Goal: Communication & Community: Answer question/provide support

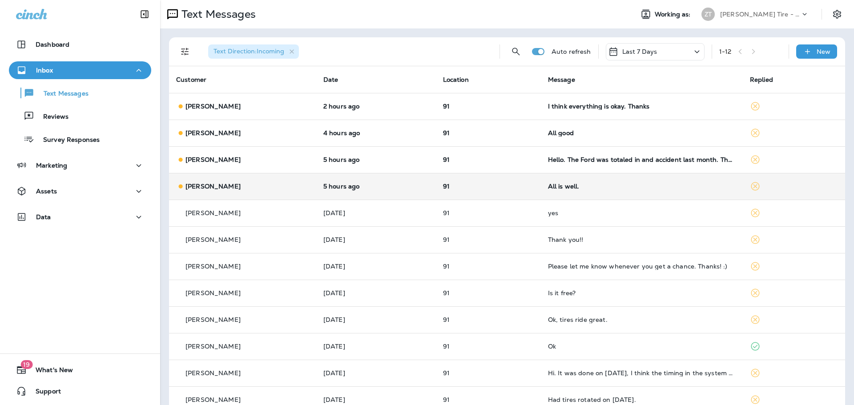
click at [532, 185] on td "91" at bounding box center [488, 186] width 105 height 27
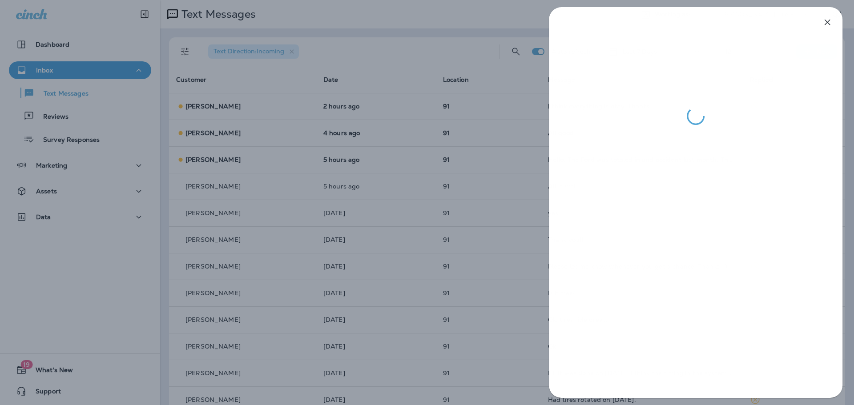
click at [523, 193] on div at bounding box center [427, 202] width 854 height 405
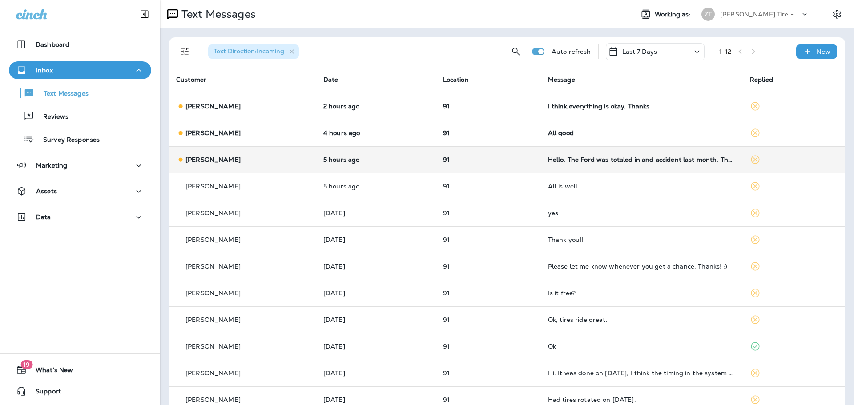
click at [533, 164] on td "91" at bounding box center [488, 159] width 105 height 27
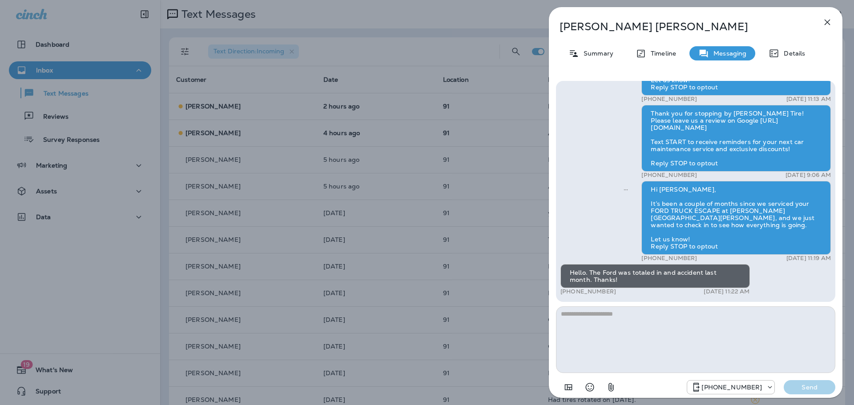
click at [526, 165] on div "[PERSON_NAME] Summary Timeline Messaging Details Hi [PERSON_NAME], this is [PER…" at bounding box center [427, 202] width 854 height 405
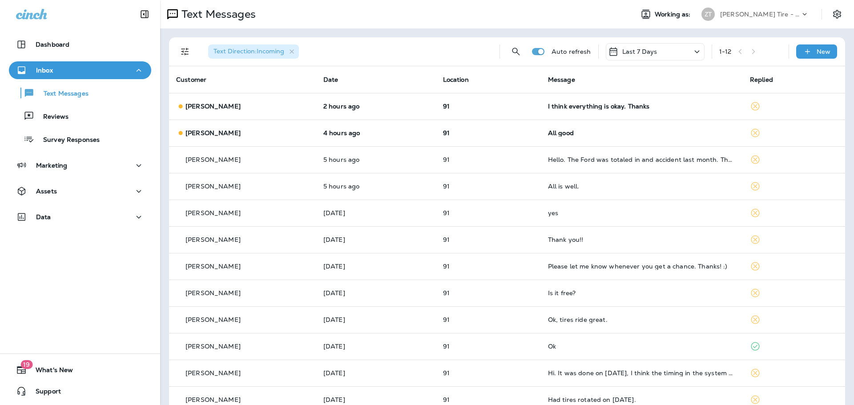
click at [527, 133] on p "91" at bounding box center [488, 132] width 91 height 7
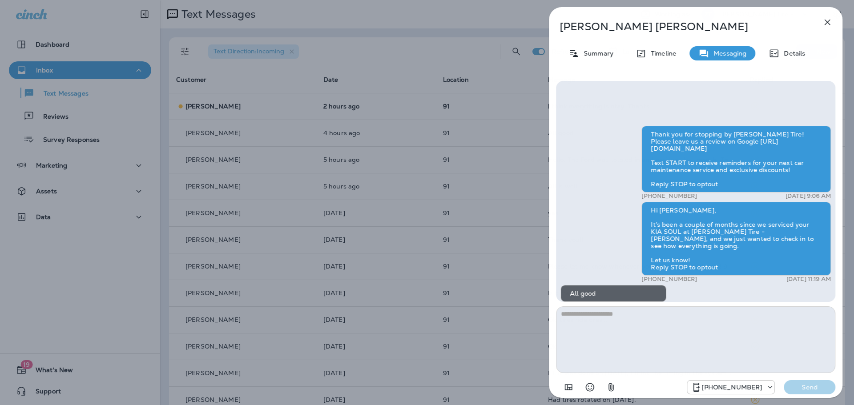
click at [527, 133] on div "[PERSON_NAME] Summary Timeline Messaging Details Thank you for stopping by [PER…" at bounding box center [427, 202] width 854 height 405
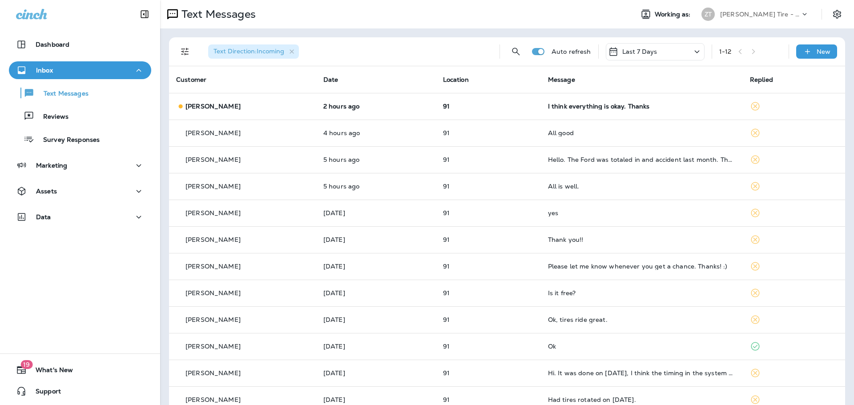
click at [530, 111] on td "91" at bounding box center [488, 106] width 105 height 27
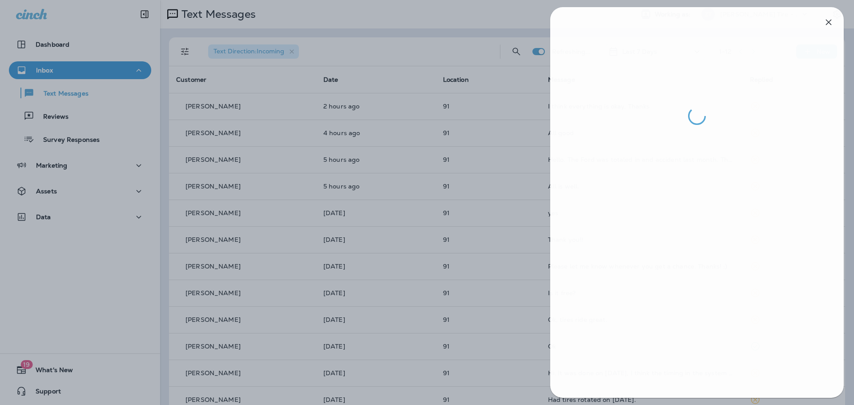
click at [527, 121] on div at bounding box center [428, 202] width 854 height 405
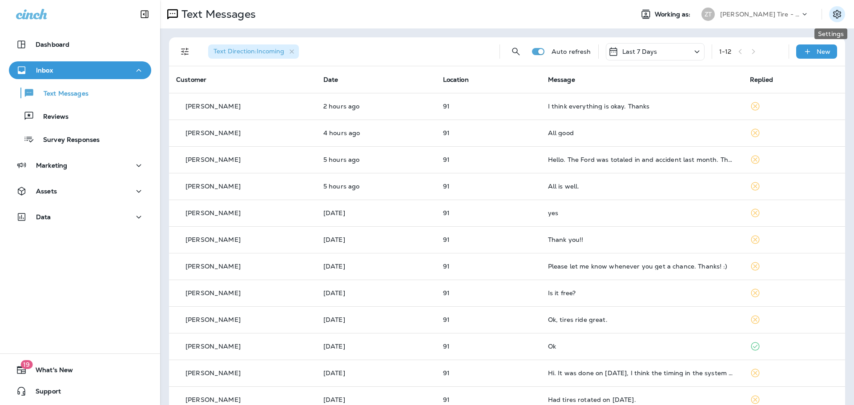
click at [829, 13] on button "Settings" at bounding box center [837, 14] width 16 height 16
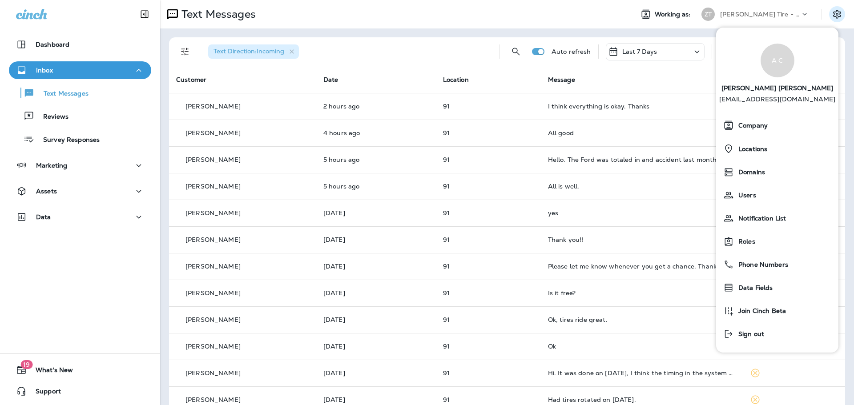
click at [762, 100] on p "[EMAIL_ADDRESS][DOMAIN_NAME]" at bounding box center [777, 103] width 117 height 14
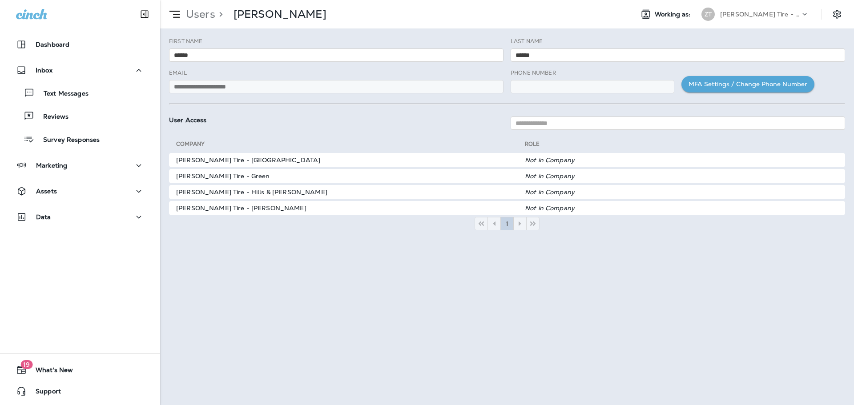
click at [178, 15] on use at bounding box center [174, 14] width 11 height 7
click at [200, 15] on p "Users" at bounding box center [198, 14] width 33 height 13
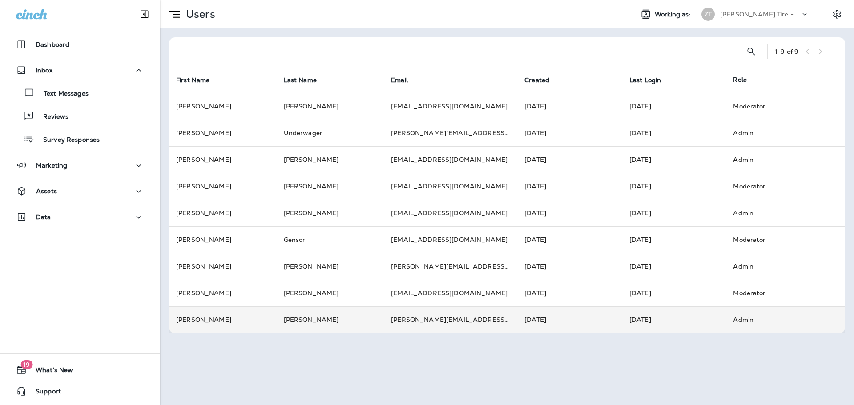
click at [330, 324] on td "[PERSON_NAME]" at bounding box center [331, 319] width 108 height 27
drag, startPoint x: 486, startPoint y: 321, endPoint x: 395, endPoint y: 327, distance: 91.4
click at [395, 327] on td "[PERSON_NAME][EMAIL_ADDRESS][DOMAIN_NAME]" at bounding box center [450, 319] width 133 height 27
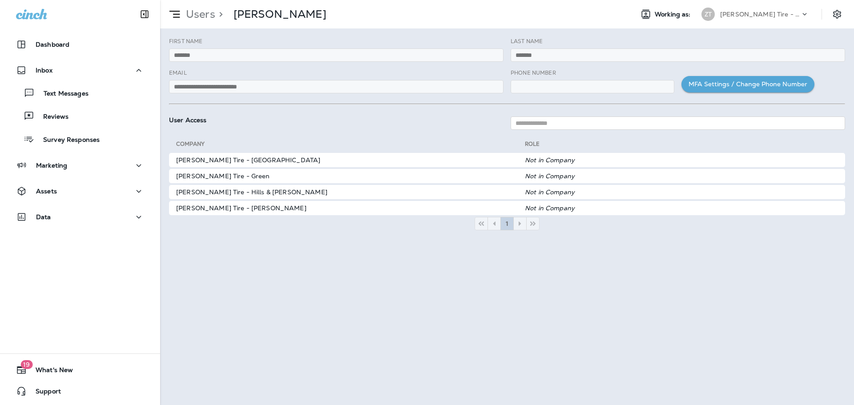
click at [253, 120] on div "User Access" at bounding box center [336, 123] width 342 height 13
click at [668, 14] on span "Working as:" at bounding box center [674, 15] width 38 height 8
click at [838, 16] on icon "Settings" at bounding box center [837, 14] width 11 height 11
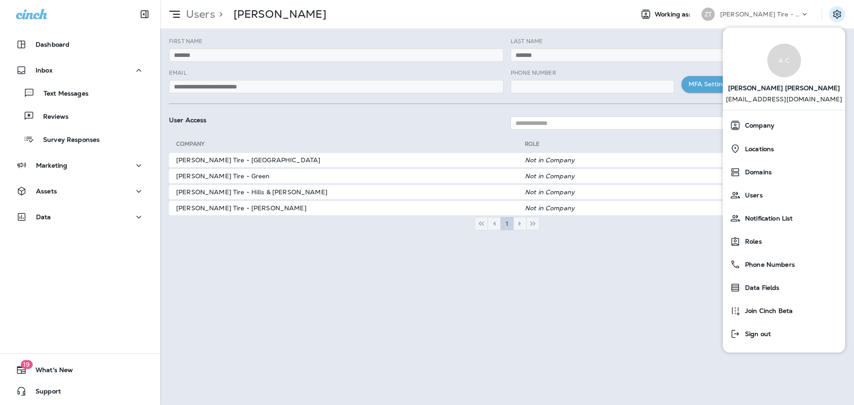
click at [778, 94] on span "[PERSON_NAME]" at bounding box center [784, 86] width 112 height 18
click at [760, 192] on span "Users" at bounding box center [751, 196] width 22 height 8
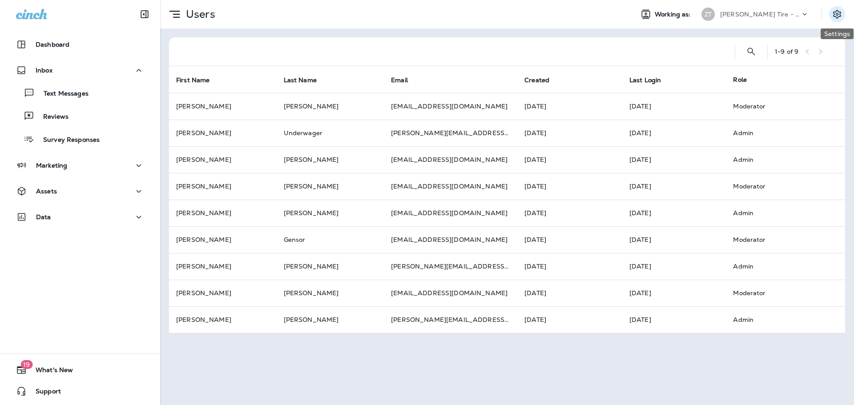
click at [840, 16] on icon "Settings" at bounding box center [837, 14] width 11 height 11
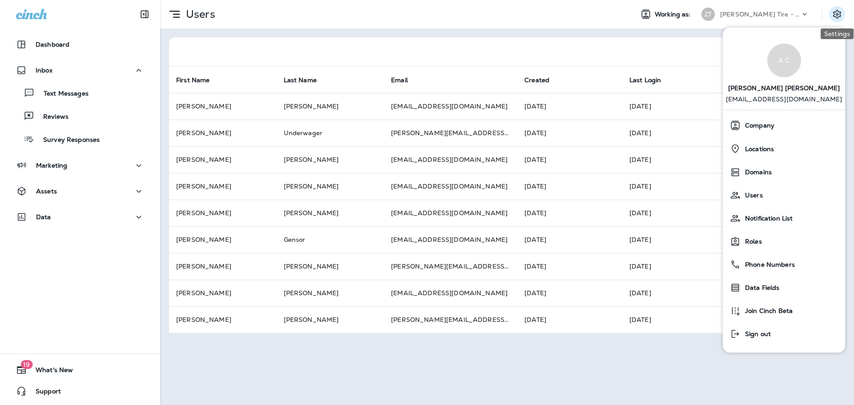
click at [837, 15] on icon "Settings" at bounding box center [837, 14] width 8 height 8
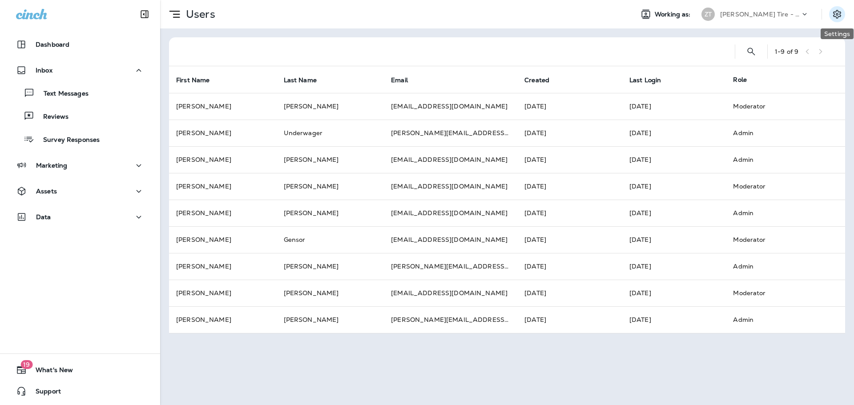
click at [832, 13] on icon "Settings" at bounding box center [837, 14] width 11 height 11
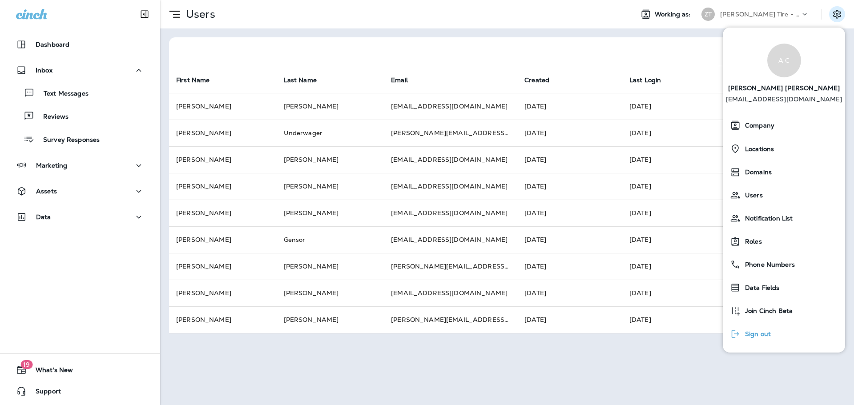
click at [741, 331] on span "Sign out" at bounding box center [755, 334] width 30 height 8
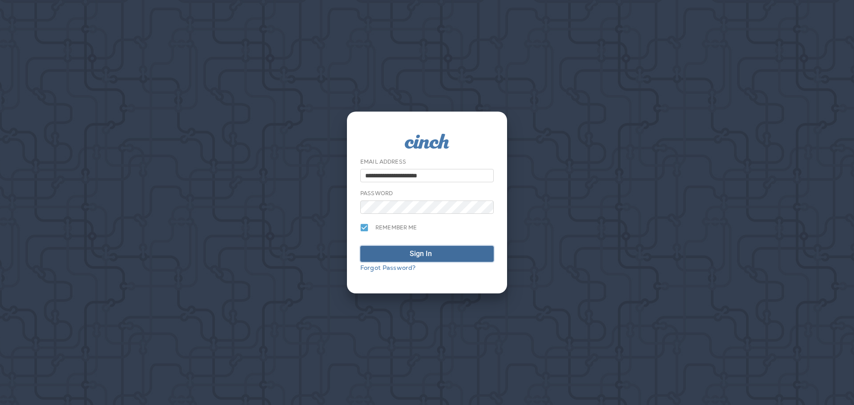
click at [402, 256] on span "Sign In" at bounding box center [427, 254] width 124 height 11
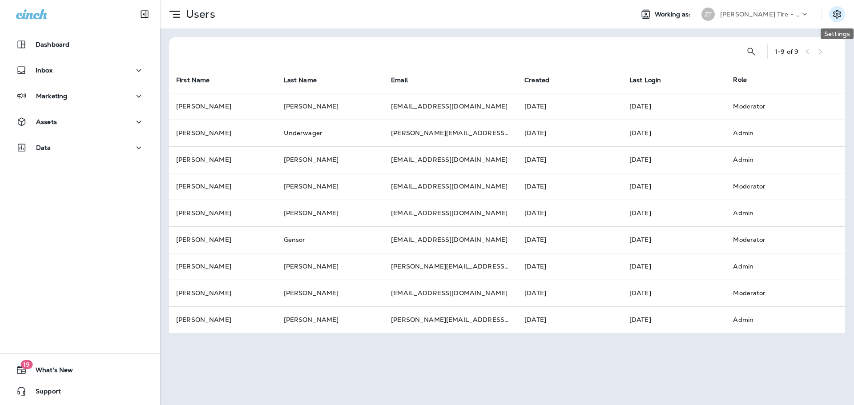
click at [838, 16] on icon "Settings" at bounding box center [837, 14] width 11 height 11
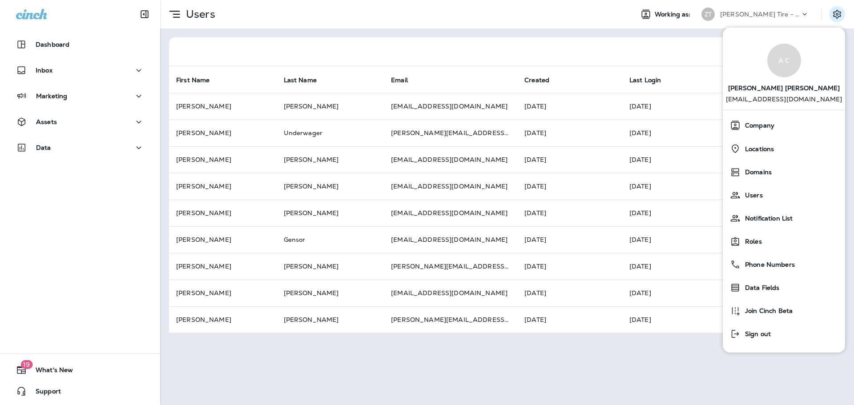
click at [758, 13] on p "[PERSON_NAME] Tire - [PERSON_NAME]" at bounding box center [760, 14] width 80 height 7
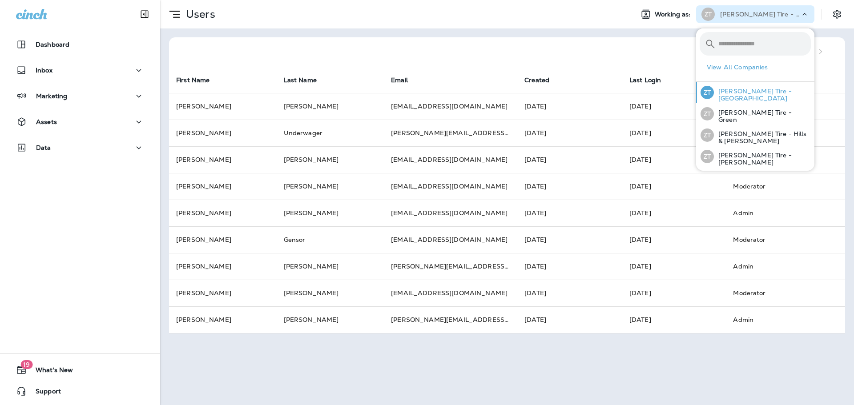
click at [732, 95] on p "[PERSON_NAME] Tire - [GEOGRAPHIC_DATA]" at bounding box center [762, 95] width 97 height 14
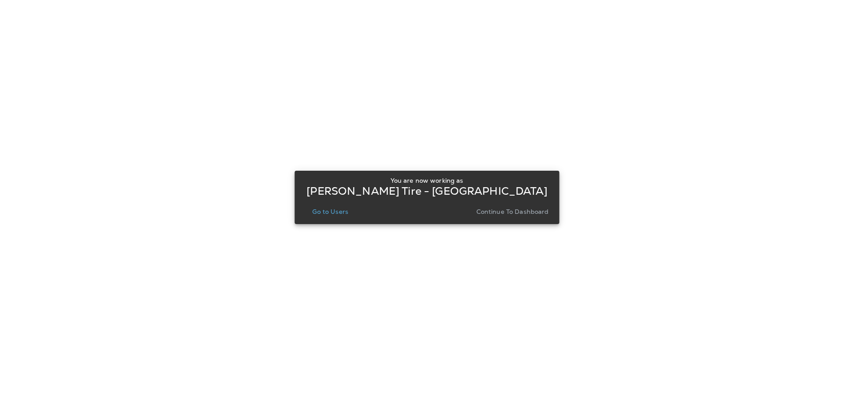
click at [529, 212] on p "Continue to Dashboard" at bounding box center [512, 211] width 72 height 7
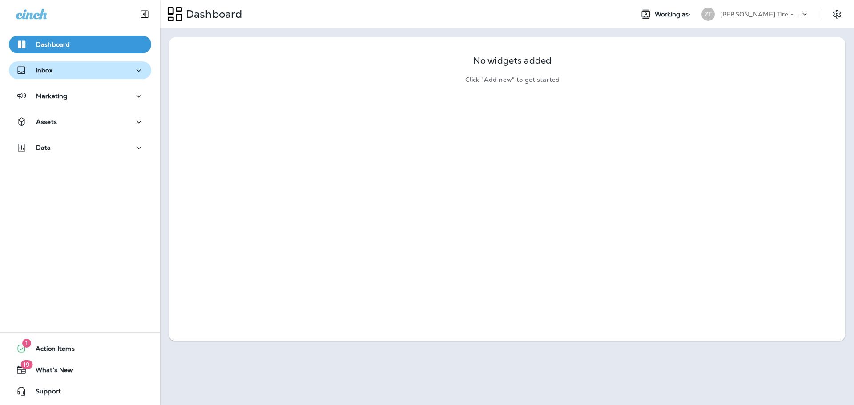
click at [87, 75] on div "Inbox" at bounding box center [80, 70] width 128 height 11
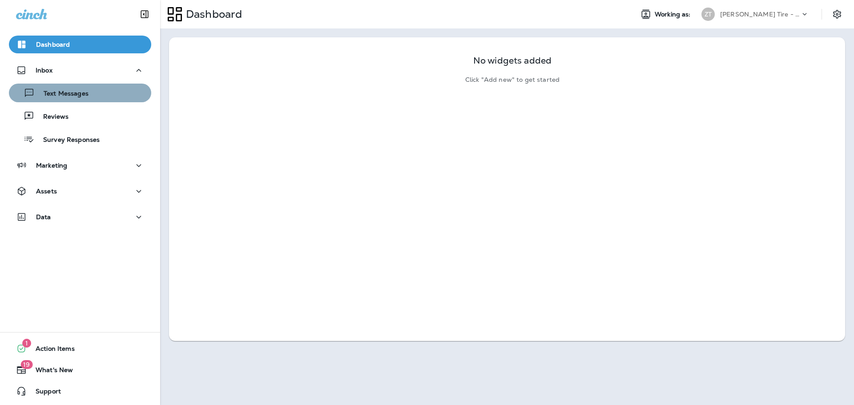
click at [80, 96] on p "Text Messages" at bounding box center [62, 94] width 54 height 8
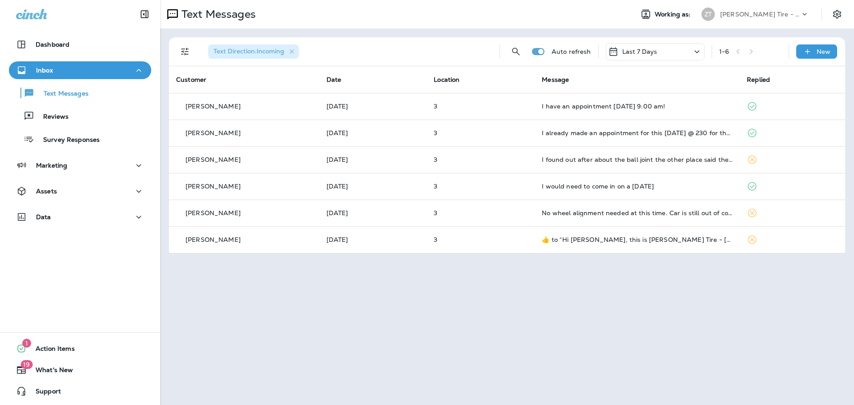
click at [752, 16] on p "[PERSON_NAME] Tire - [GEOGRAPHIC_DATA]" at bounding box center [760, 14] width 80 height 7
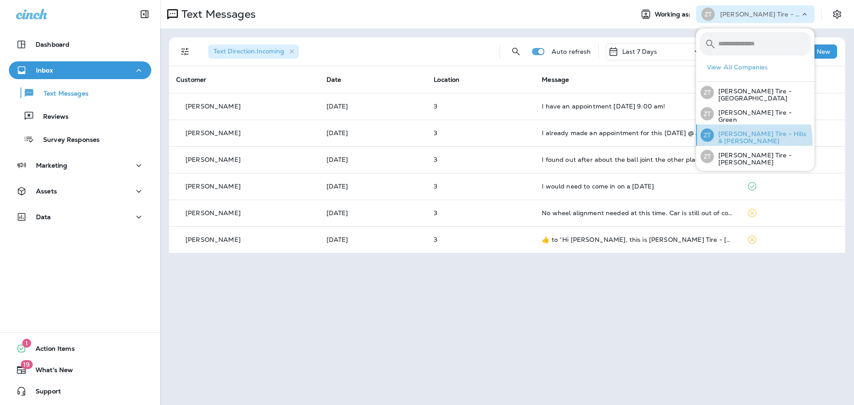
click at [735, 141] on div "[PERSON_NAME] Tire - Hills & [PERSON_NAME]" at bounding box center [755, 135] width 117 height 21
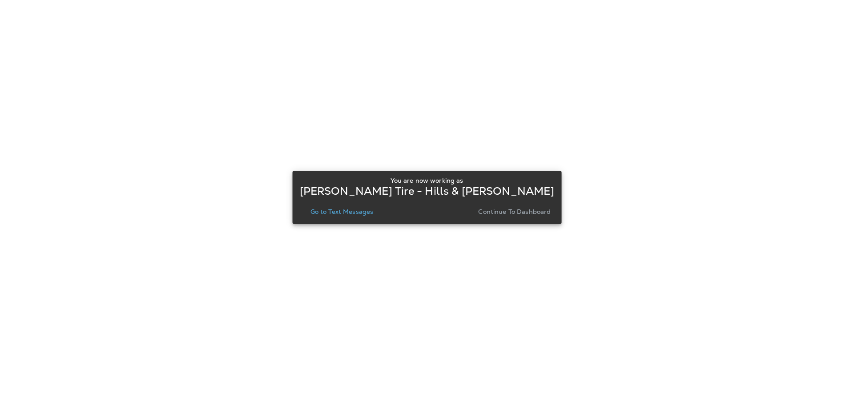
click at [501, 211] on p "Continue to Dashboard" at bounding box center [514, 211] width 72 height 7
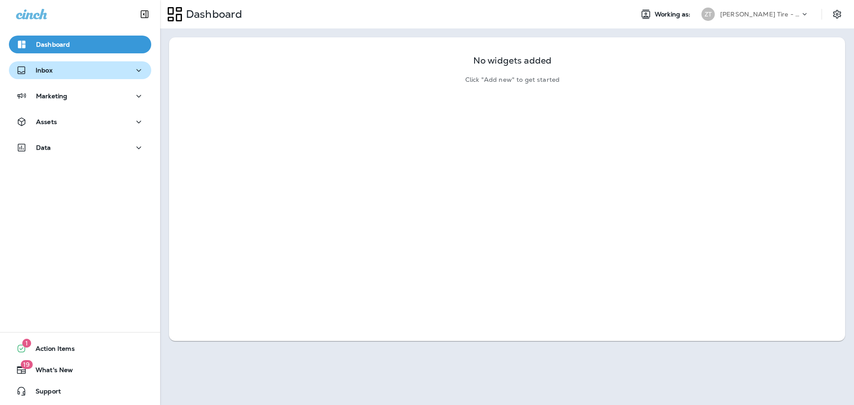
click at [42, 72] on p "Inbox" at bounding box center [44, 70] width 17 height 7
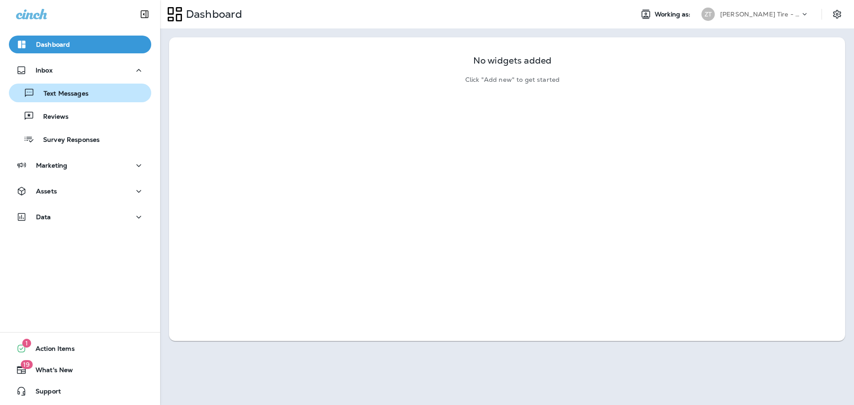
click at [49, 87] on div "Text Messages" at bounding box center [50, 92] width 76 height 13
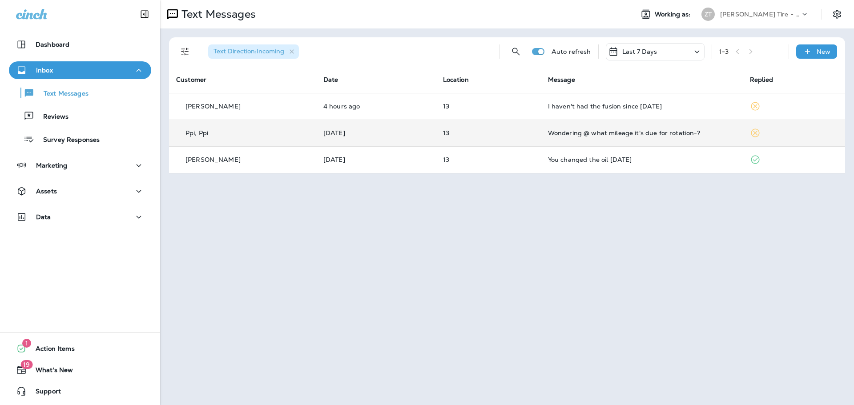
click at [577, 136] on div "Wondering @ what mileage it's due for rotation-?" at bounding box center [642, 132] width 188 height 7
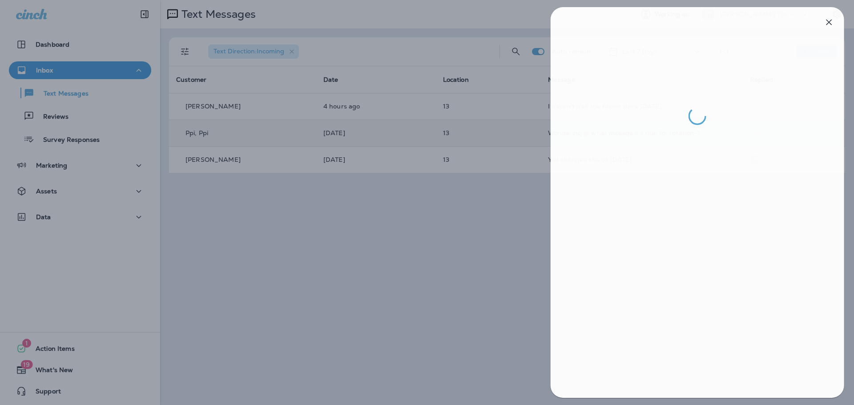
click at [539, 210] on div at bounding box center [429, 202] width 854 height 405
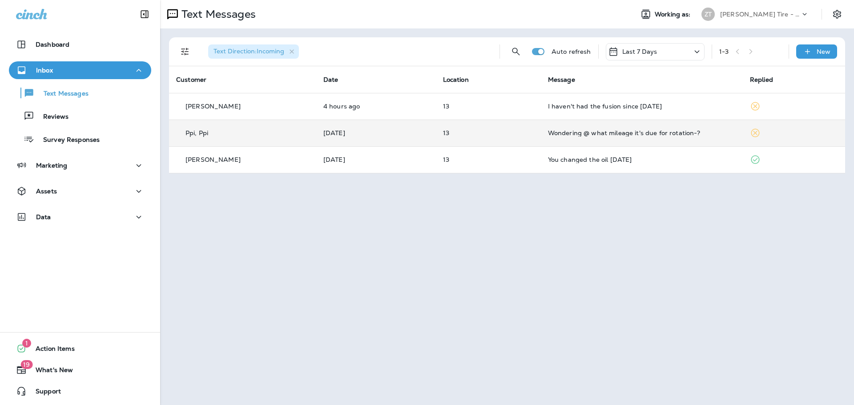
click at [578, 136] on div "Wondering @ what mileage it's due for rotation-?" at bounding box center [642, 132] width 188 height 7
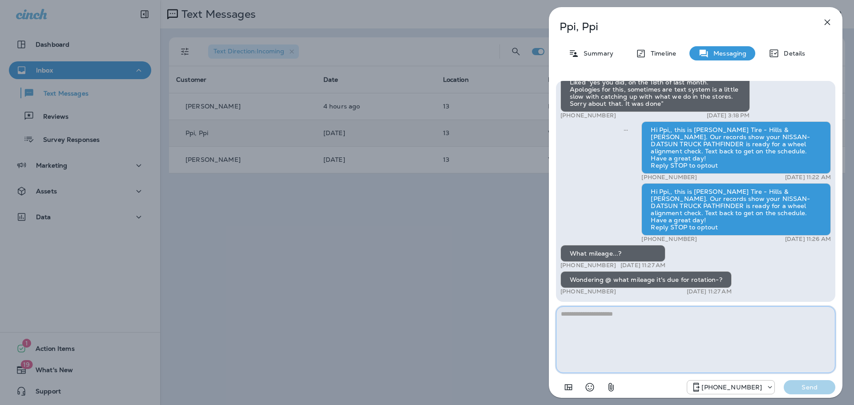
click at [602, 329] on textarea at bounding box center [695, 339] width 279 height 67
type textarea "*"
type textarea "**********"
click at [800, 385] on p "Send" at bounding box center [809, 387] width 37 height 8
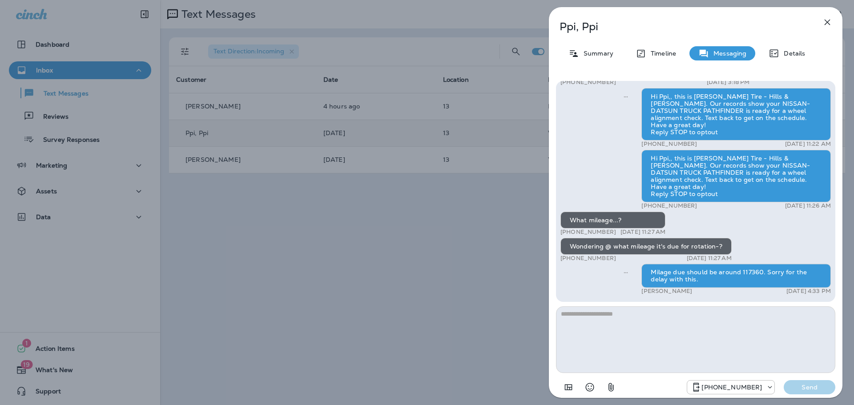
click at [507, 282] on div "Ppi, Ppi Summary Timeline Messaging Details Hi Ppi,, this is [PERSON_NAME] Tire…" at bounding box center [427, 202] width 854 height 405
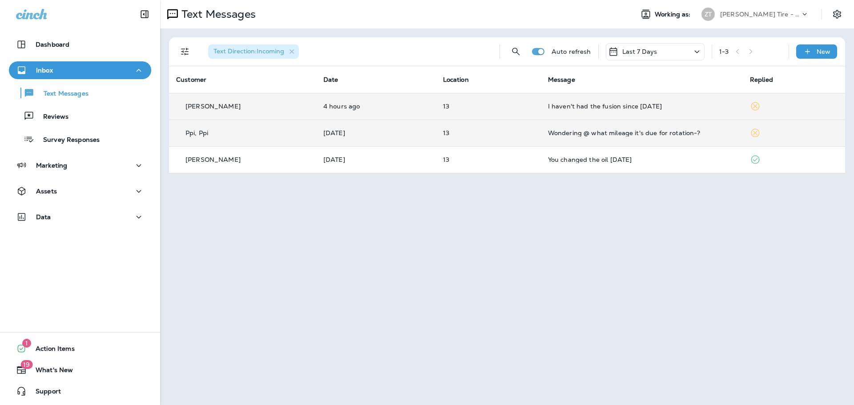
click at [548, 105] on div "I haven't had the fusion since [DATE]" at bounding box center [642, 106] width 188 height 7
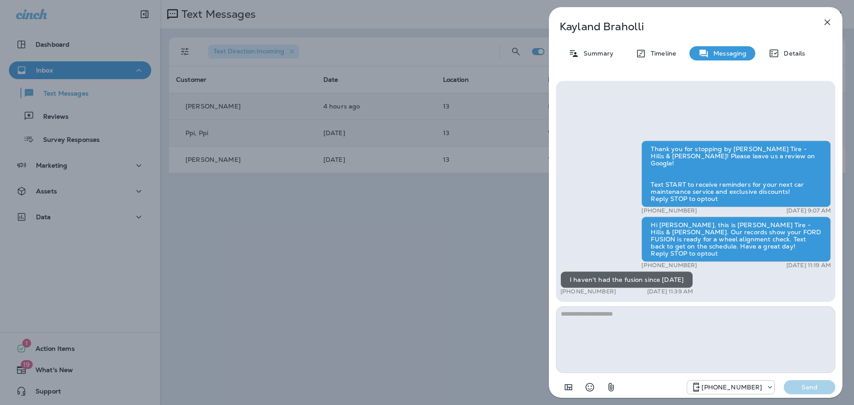
click at [433, 236] on div "[PERSON_NAME] Summary Timeline Messaging Details Thank you for stopping by [PER…" at bounding box center [427, 202] width 854 height 405
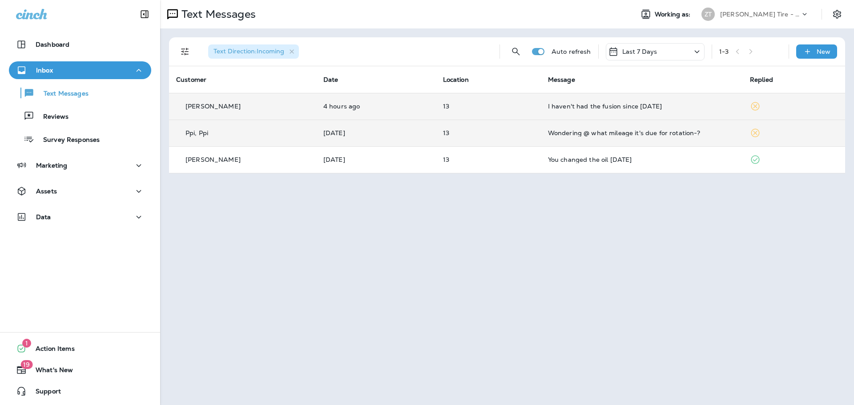
click at [83, 72] on div "Inbox" at bounding box center [80, 70] width 128 height 11
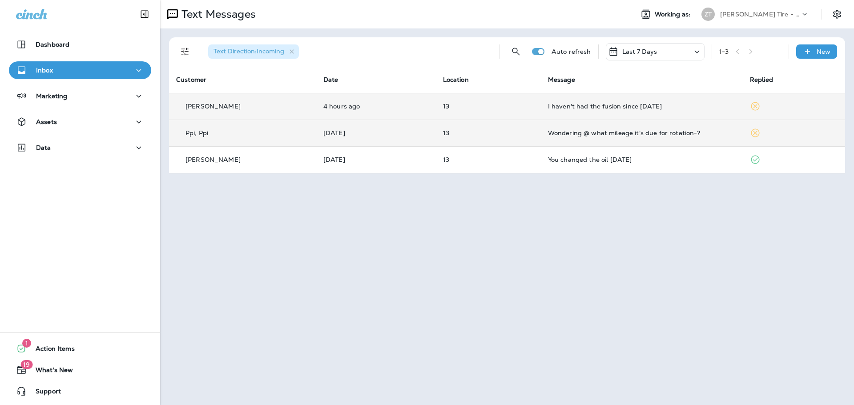
click at [83, 72] on div "Inbox" at bounding box center [80, 70] width 128 height 11
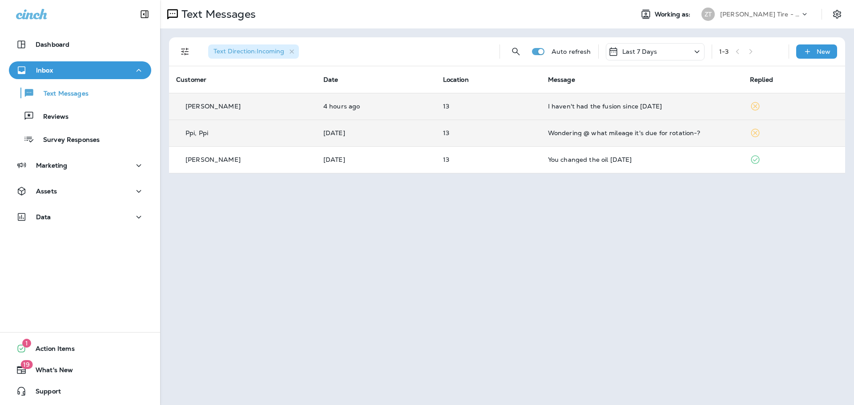
click at [668, 199] on div "Text Messages Working as: [PERSON_NAME] Tire - Hills & [PERSON_NAME] Text Direc…" at bounding box center [507, 202] width 694 height 405
click at [745, 16] on p "[PERSON_NAME] Tire - Hills & [PERSON_NAME]" at bounding box center [760, 14] width 80 height 7
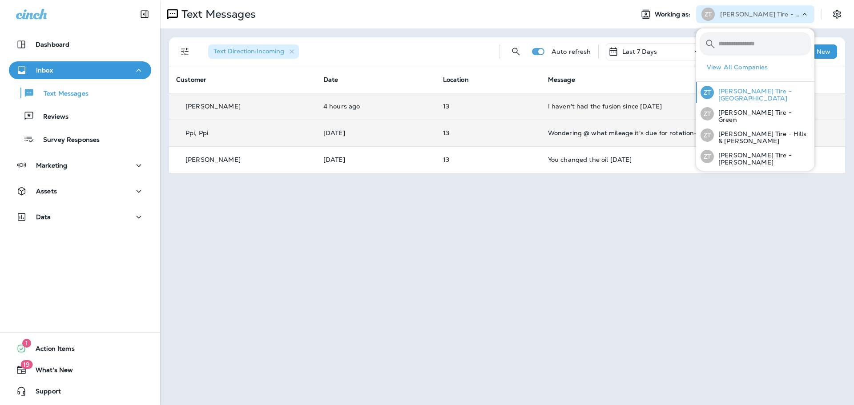
click at [740, 91] on p "[PERSON_NAME] Tire - [GEOGRAPHIC_DATA]" at bounding box center [762, 95] width 97 height 14
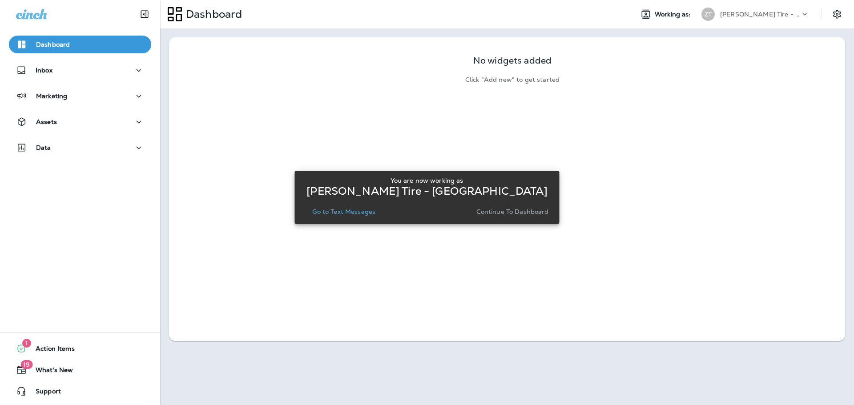
click at [209, 289] on div "No widgets added Click "Add new" to get started" at bounding box center [507, 189] width 676 height 304
click at [569, 161] on div "No widgets added Click "Add new" to get started" at bounding box center [507, 189] width 676 height 304
click at [67, 68] on div "Inbox" at bounding box center [80, 70] width 128 height 11
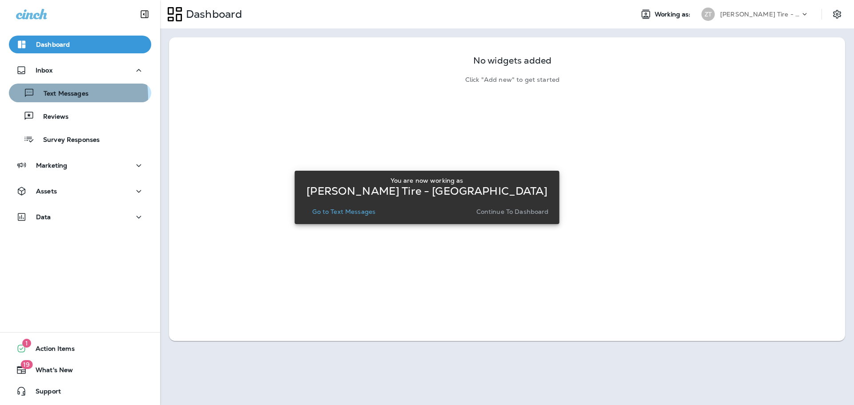
click at [64, 97] on p "Text Messages" at bounding box center [62, 94] width 54 height 8
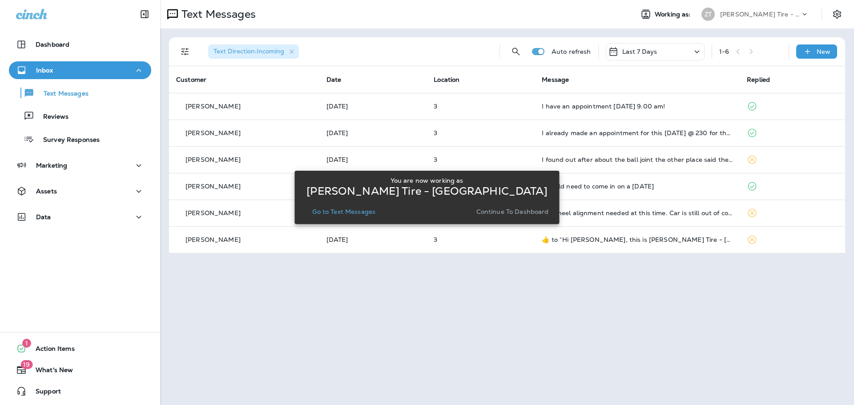
click at [588, 293] on div "Text Messages Working as: [PERSON_NAME] Tire - [GEOGRAPHIC_DATA] Mall Text Dire…" at bounding box center [507, 202] width 694 height 405
click at [527, 148] on div "You are now working as [PERSON_NAME] Tire - [GEOGRAPHIC_DATA] Go to Text Messag…" at bounding box center [426, 197] width 265 height 394
click at [344, 53] on div "You are now working as [PERSON_NAME] Tire - [GEOGRAPHIC_DATA] Go to Text Messag…" at bounding box center [426, 197] width 265 height 394
click at [137, 71] on icon "button" at bounding box center [138, 70] width 11 height 11
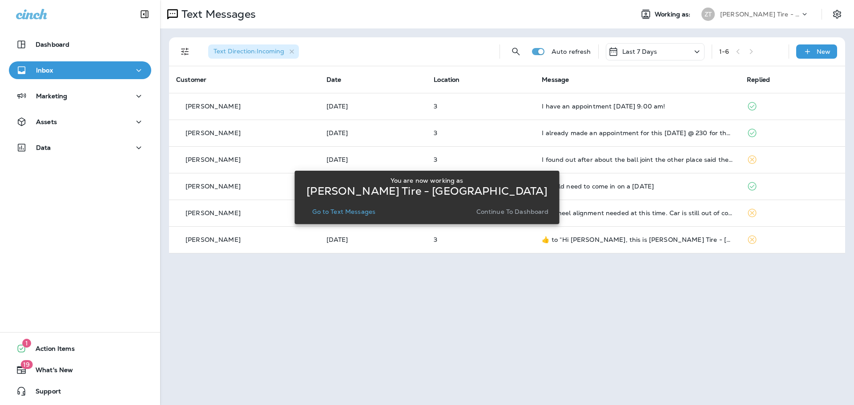
click at [79, 74] on div "Inbox" at bounding box center [80, 70] width 128 height 11
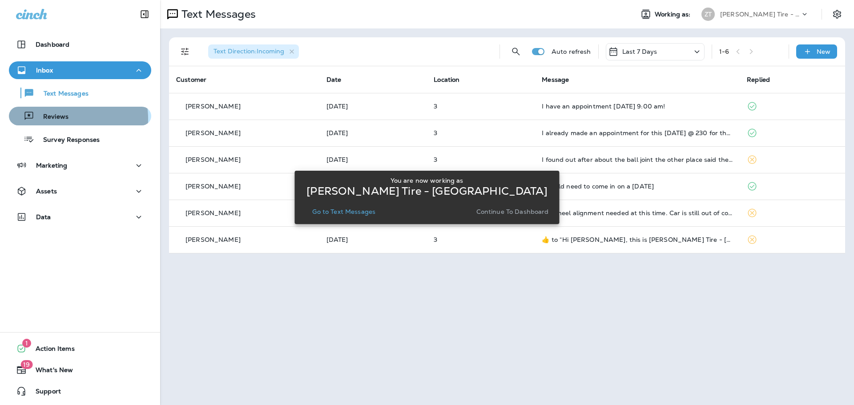
click at [64, 119] on p "Reviews" at bounding box center [51, 117] width 34 height 8
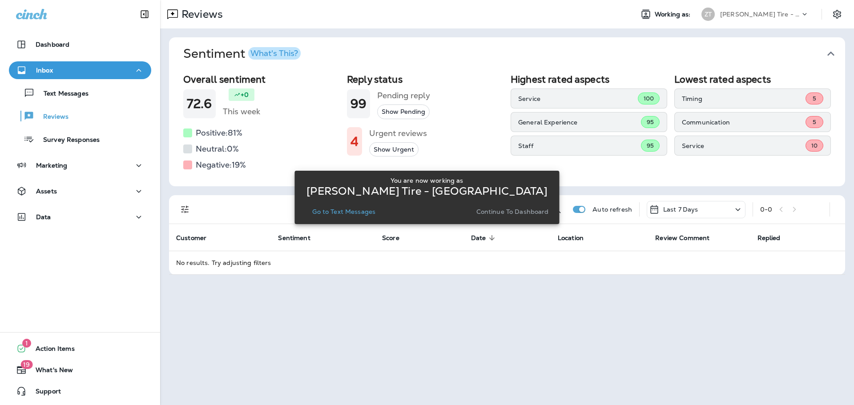
click at [483, 152] on div "You are now working as [PERSON_NAME] Tire - [GEOGRAPHIC_DATA] Go to Text Messag…" at bounding box center [426, 197] width 265 height 394
click at [502, 213] on p "Continue to Dashboard" at bounding box center [512, 211] width 72 height 7
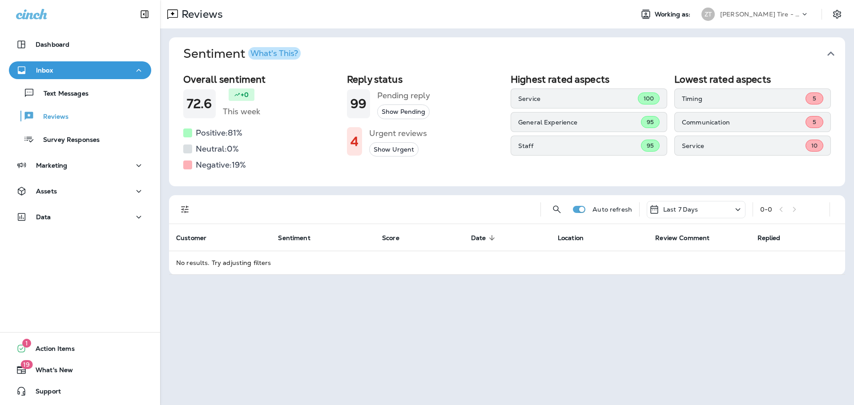
click at [461, 164] on div "Reply status 99 Pending reply Show Pending 4 Urgent reviews Show Urgent" at bounding box center [425, 123] width 157 height 98
click at [782, 11] on p "[PERSON_NAME] Tire - [GEOGRAPHIC_DATA]" at bounding box center [760, 14] width 80 height 7
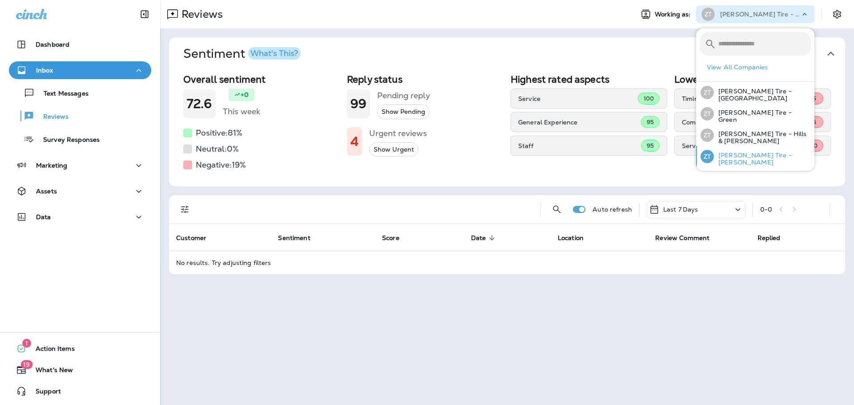
click at [742, 154] on p "[PERSON_NAME] Tire - [PERSON_NAME]" at bounding box center [762, 159] width 97 height 14
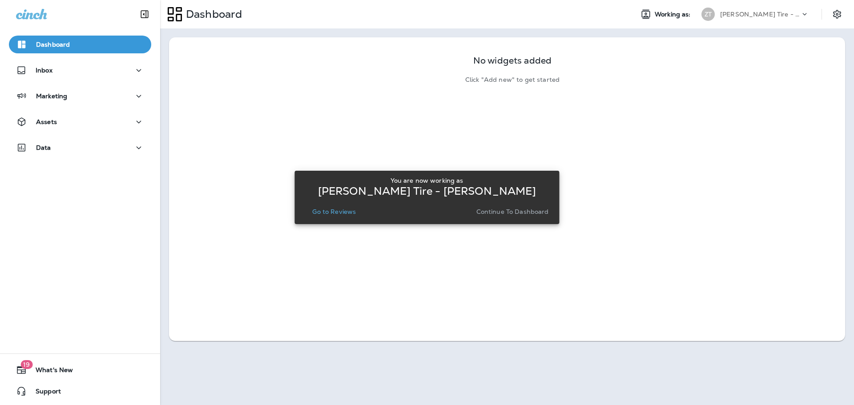
click at [532, 210] on p "Continue to Dashboard" at bounding box center [512, 211] width 72 height 7
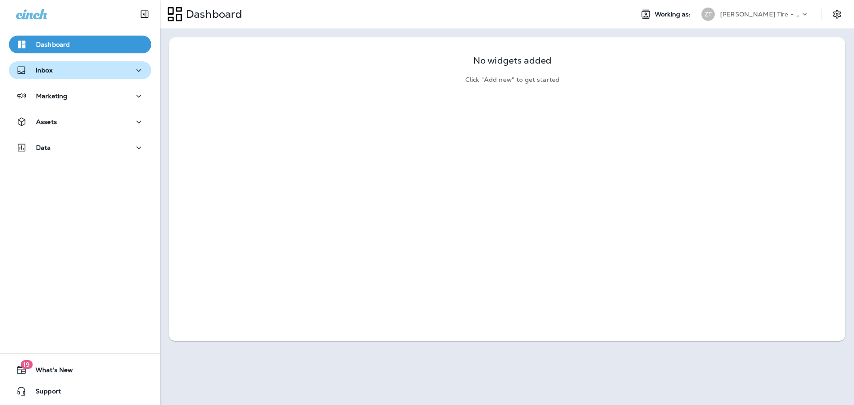
click at [40, 76] on button "Inbox" at bounding box center [80, 70] width 142 height 18
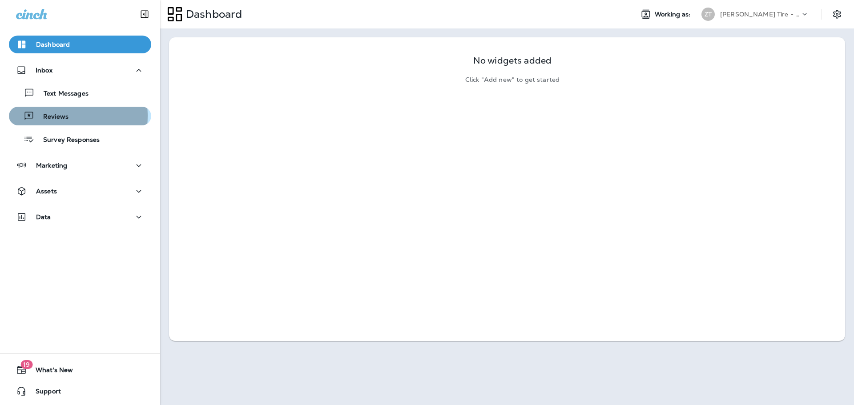
click at [46, 116] on p "Reviews" at bounding box center [51, 117] width 34 height 8
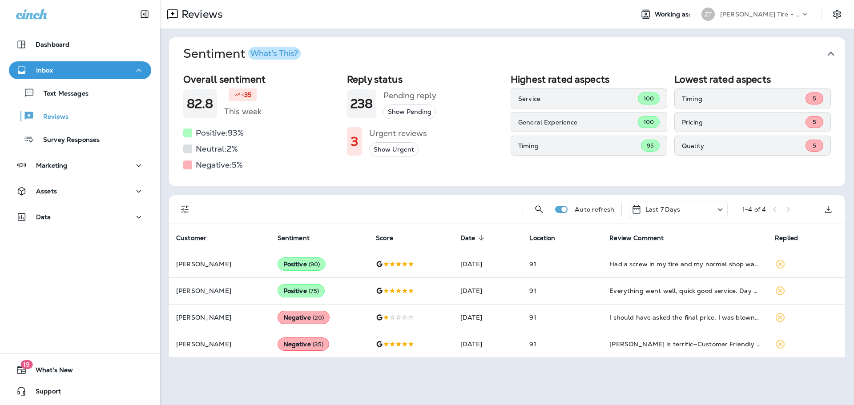
click at [493, 214] on div at bounding box center [358, 209] width 314 height 28
